Goal: Navigation & Orientation: Understand site structure

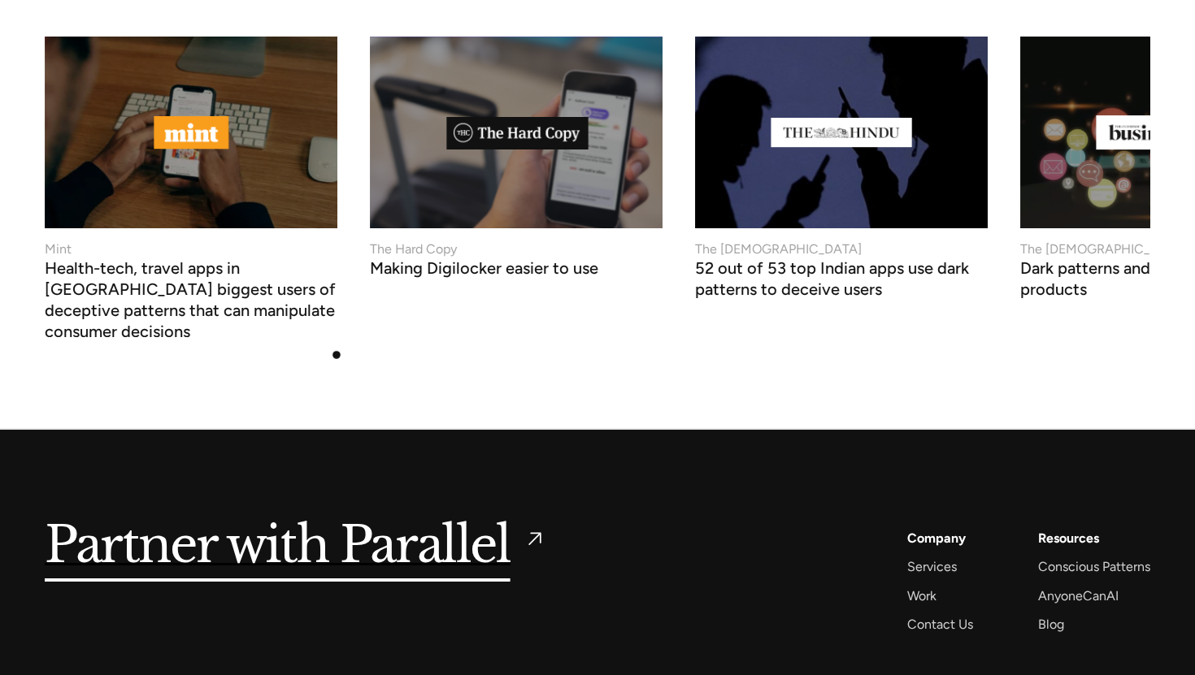
scroll to position [6267, 0]
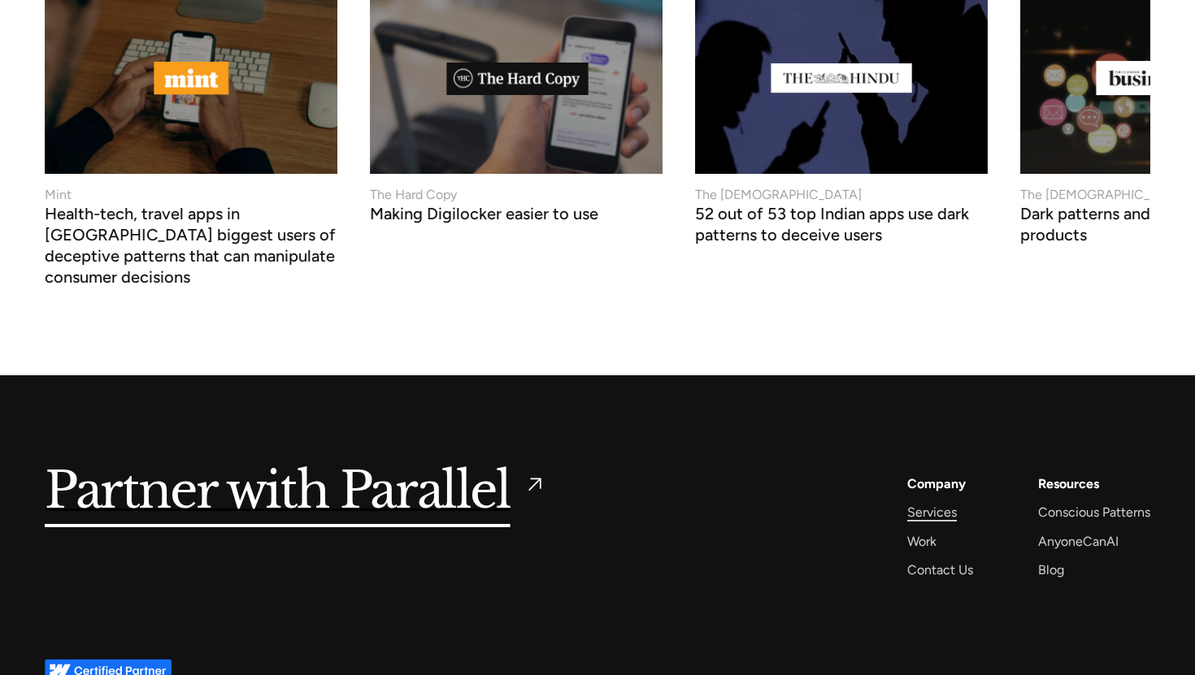
click at [944, 501] on div "Services" at bounding box center [932, 512] width 50 height 22
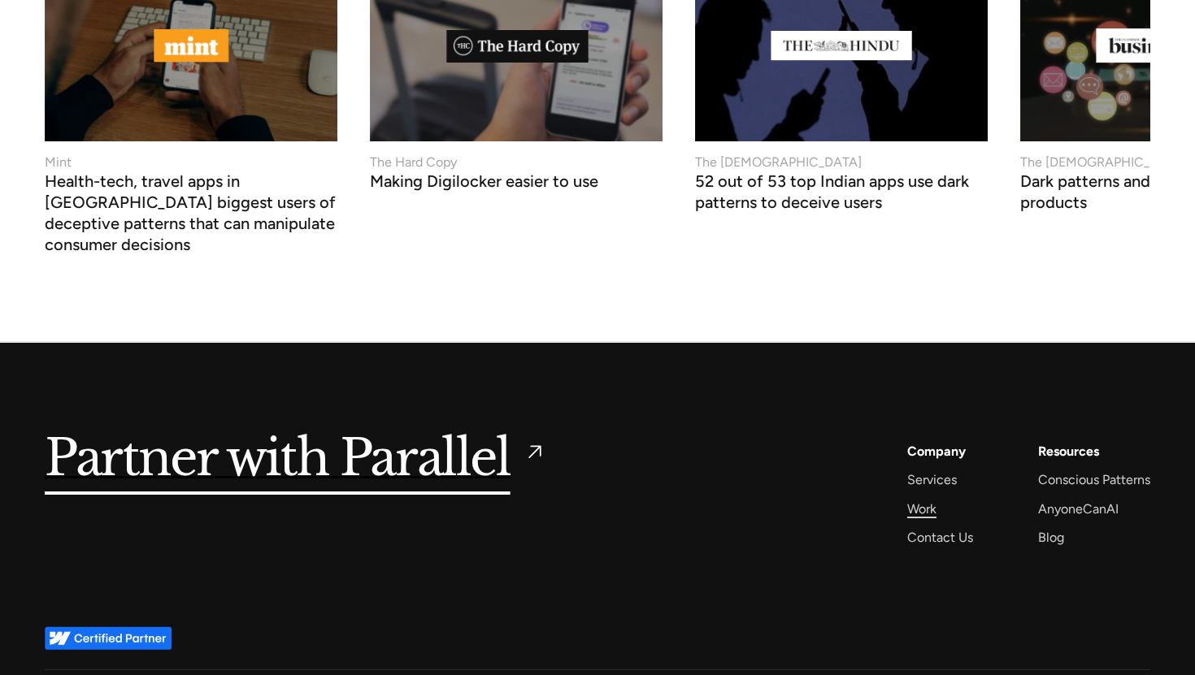
click at [927, 498] on div "Work" at bounding box center [921, 509] width 29 height 22
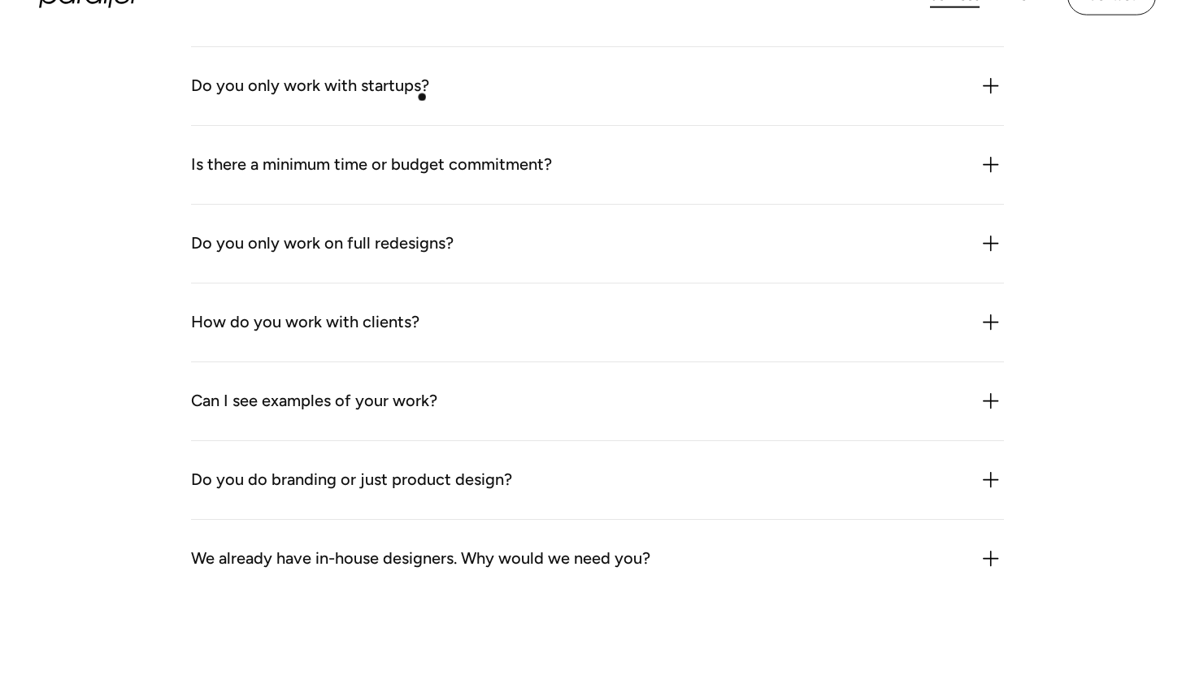
scroll to position [4408, 0]
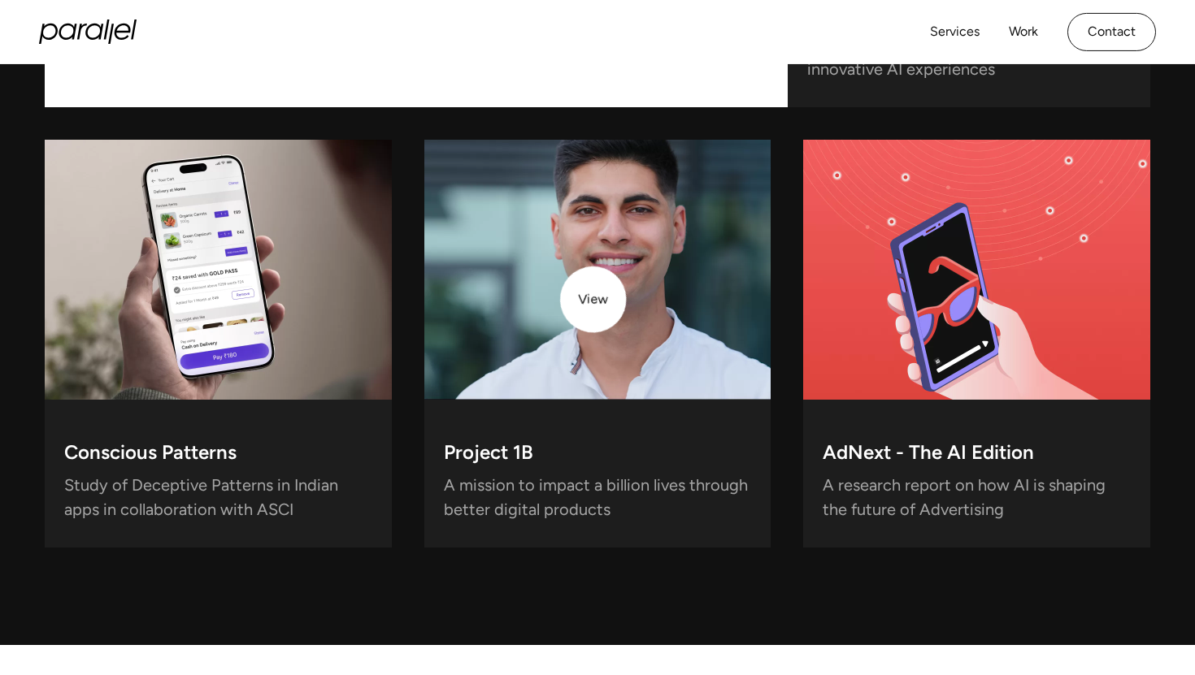
scroll to position [4329, 0]
